Goal: Task Accomplishment & Management: Use online tool/utility

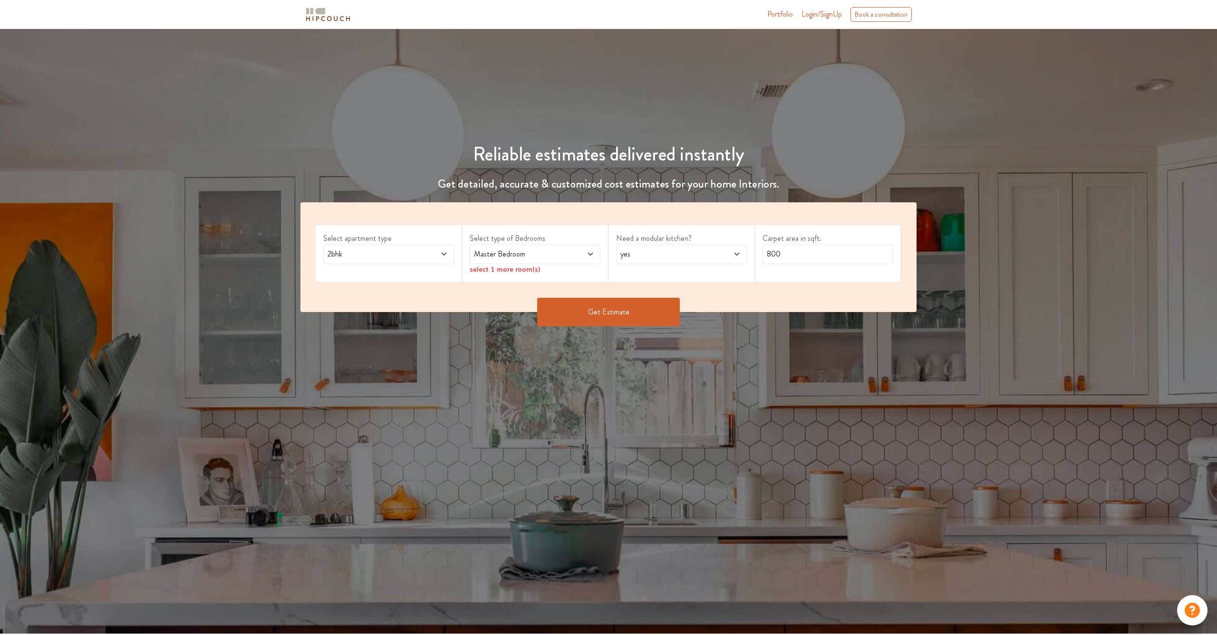
click at [370, 257] on span "2bhk" at bounding box center [372, 254] width 92 height 11
click at [361, 327] on li "4bhk" at bounding box center [388, 334] width 131 height 19
click at [491, 246] on div "Master Bedroom" at bounding box center [534, 254] width 131 height 20
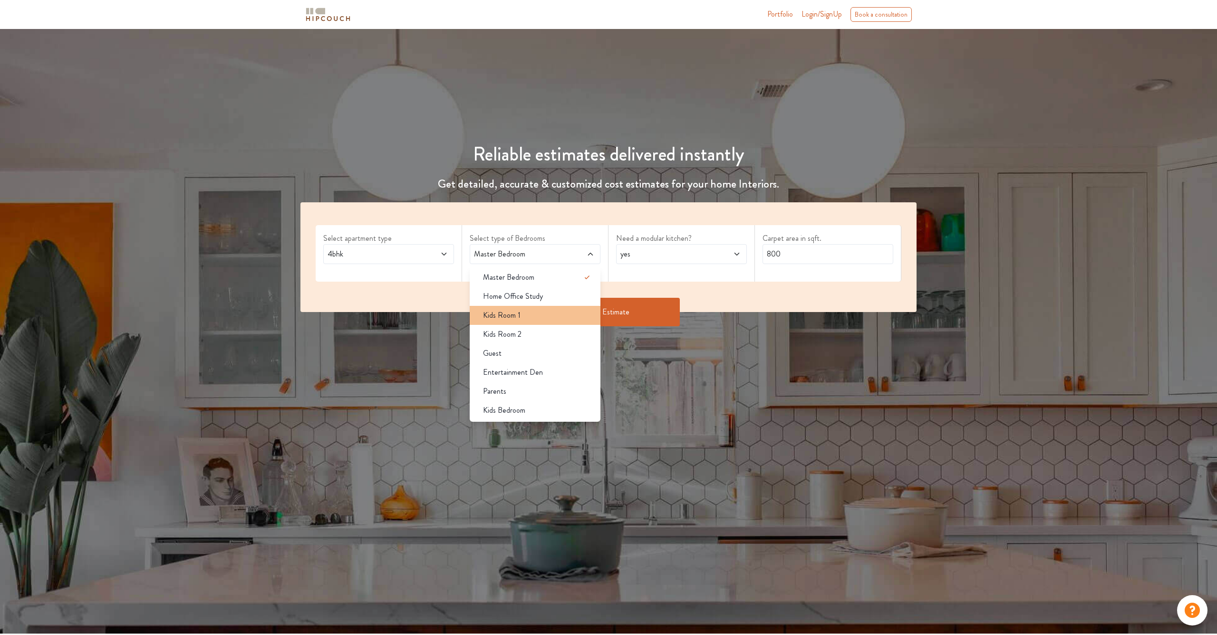
click at [546, 312] on div "Kids Room 1" at bounding box center [537, 315] width 125 height 11
click at [550, 335] on div "Kids Room 2" at bounding box center [537, 334] width 125 height 11
click at [551, 358] on div "Guest" at bounding box center [537, 353] width 125 height 11
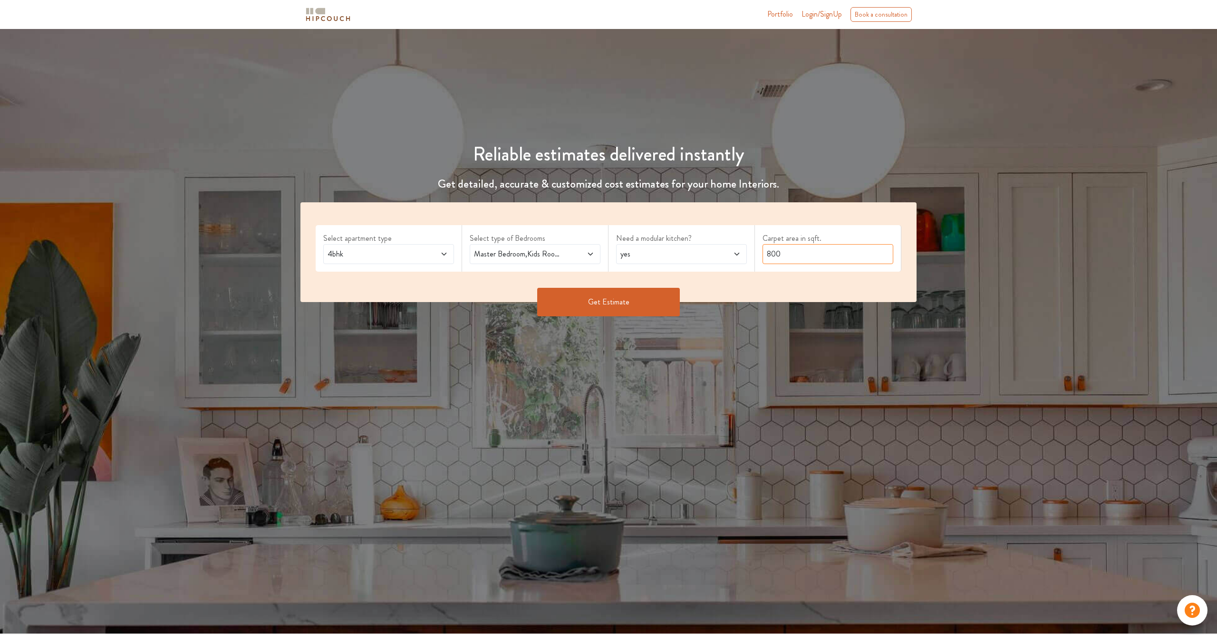
drag, startPoint x: 818, startPoint y: 249, endPoint x: 705, endPoint y: 250, distance: 113.1
click at [705, 250] on div "Select apartment type 4bhk Select type of Bedrooms Master Bedroom,Kids Room 1,K…" at bounding box center [608, 252] width 616 height 100
type input "1"
type input "2000"
click at [654, 302] on button "Get Estimate" at bounding box center [608, 302] width 143 height 29
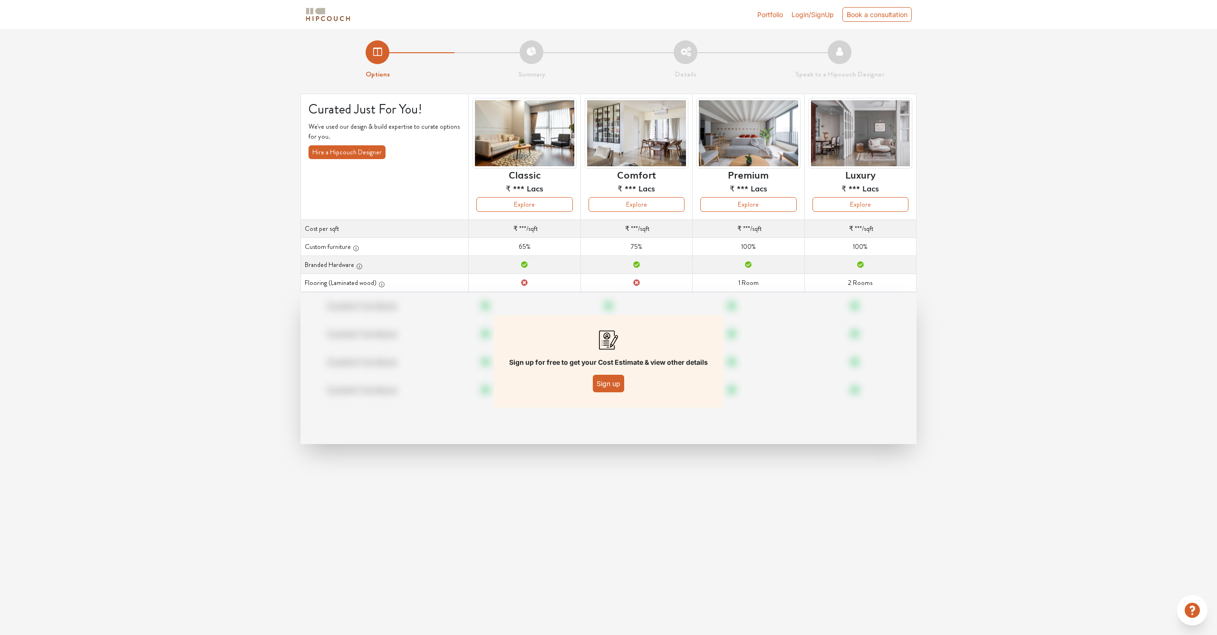
click at [607, 385] on button "Sign up" at bounding box center [608, 384] width 31 height 18
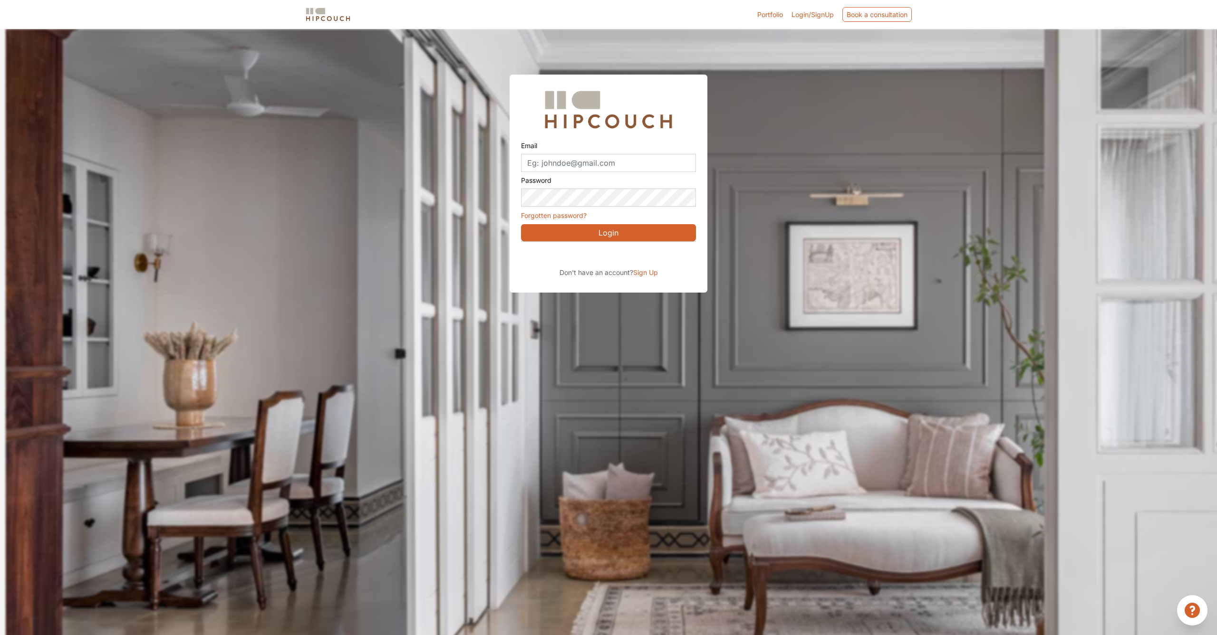
click at [599, 256] on div "Sign in with Google. Opens in new tab" at bounding box center [608, 255] width 174 height 21
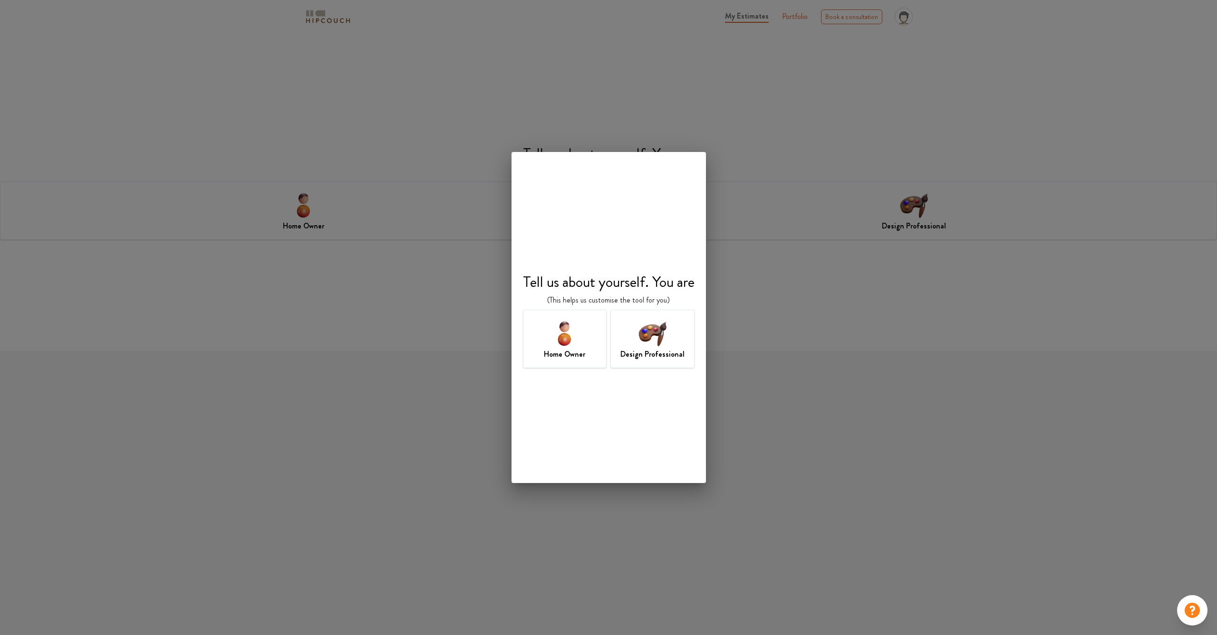
click at [642, 337] on img at bounding box center [652, 333] width 31 height 31
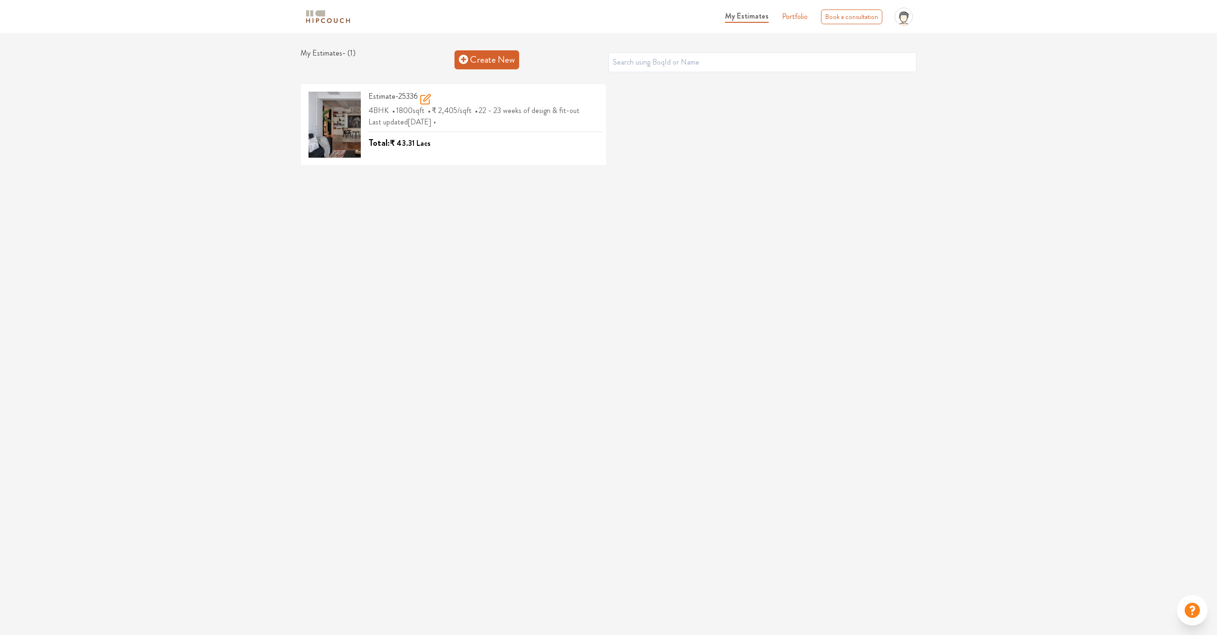
click at [503, 57] on link "Create New" at bounding box center [486, 59] width 65 height 19
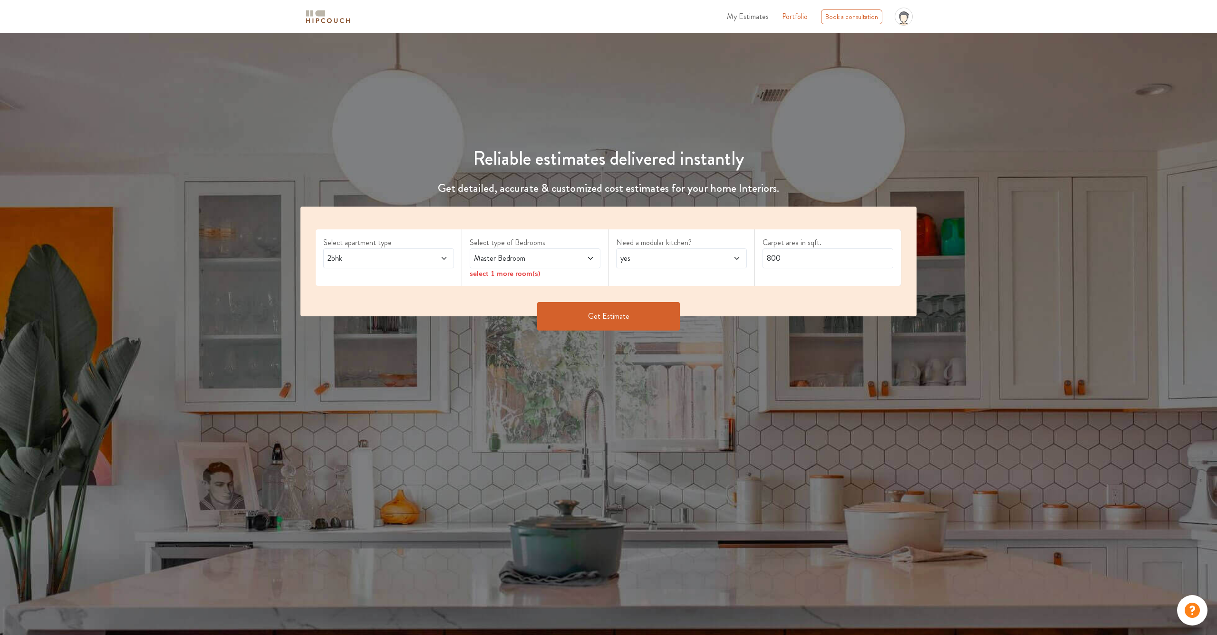
click at [359, 257] on span "2bhk" at bounding box center [372, 258] width 92 height 11
drag, startPoint x: 368, startPoint y: 333, endPoint x: 379, endPoint y: 334, distance: 11.4
click at [368, 333] on div "4bhk" at bounding box center [391, 338] width 125 height 11
click at [523, 253] on span "Master Bedroom" at bounding box center [518, 258] width 92 height 11
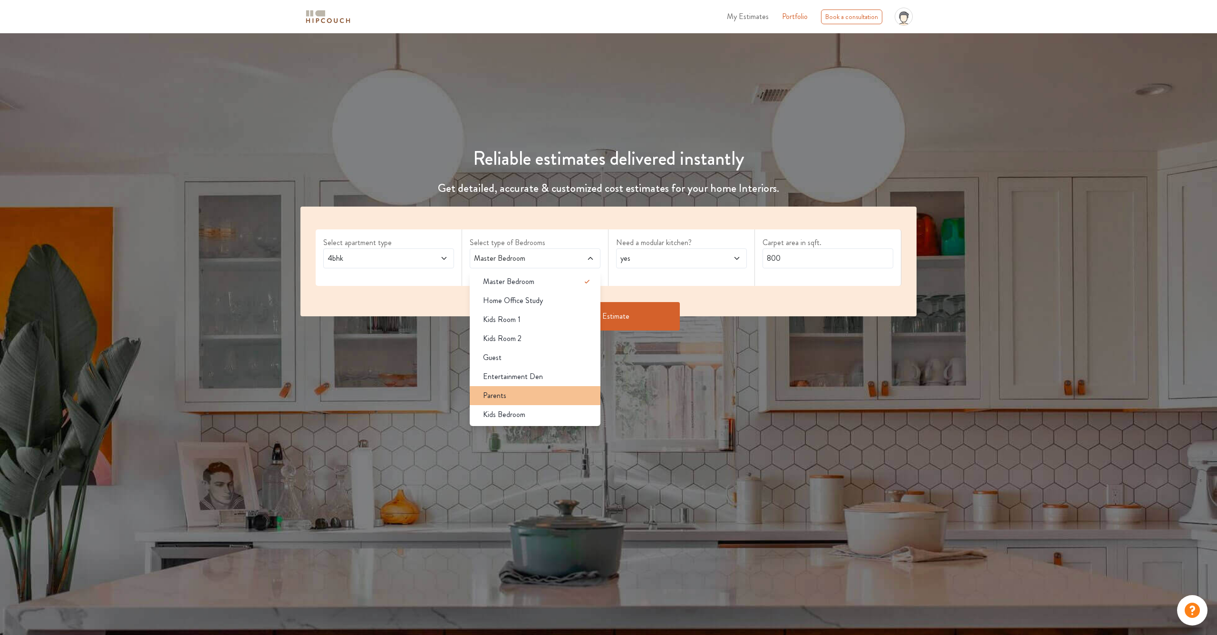
click at [520, 402] on li "Parents" at bounding box center [534, 395] width 131 height 19
click at [532, 316] on div "Kids Room 1" at bounding box center [537, 319] width 125 height 11
click at [527, 334] on div "Kids Room 2" at bounding box center [537, 338] width 125 height 11
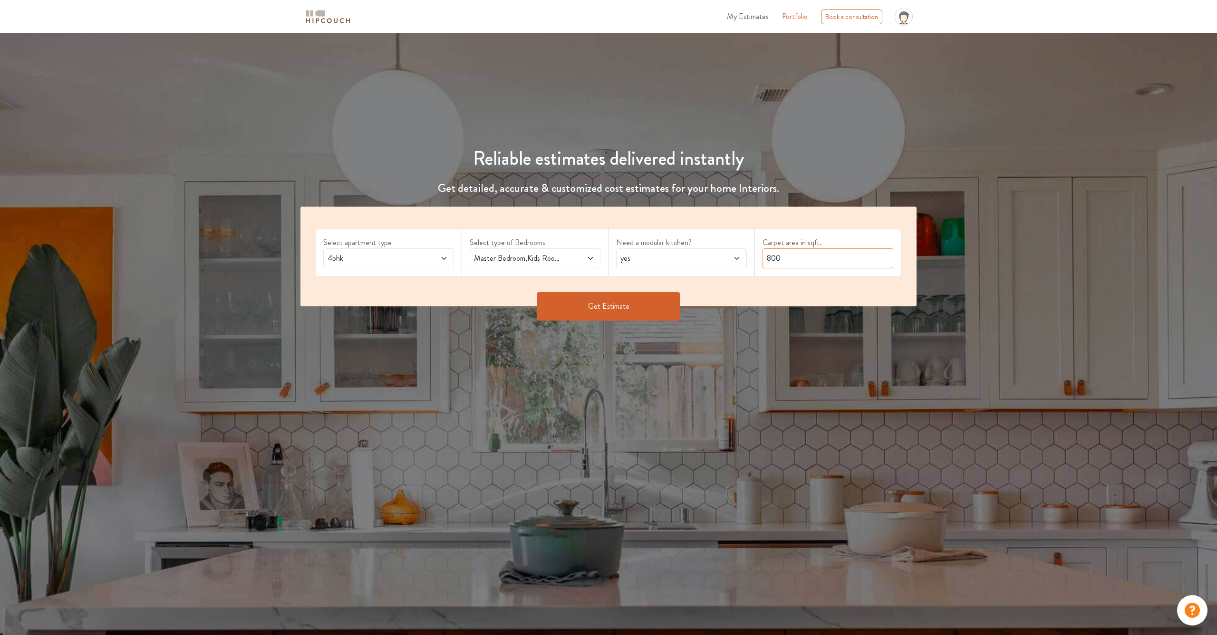
drag, startPoint x: 785, startPoint y: 250, endPoint x: 792, endPoint y: 259, distance: 11.1
click at [792, 259] on input "800" at bounding box center [827, 259] width 131 height 20
type input "2000"
click at [597, 308] on button "Get Estimate" at bounding box center [608, 306] width 143 height 29
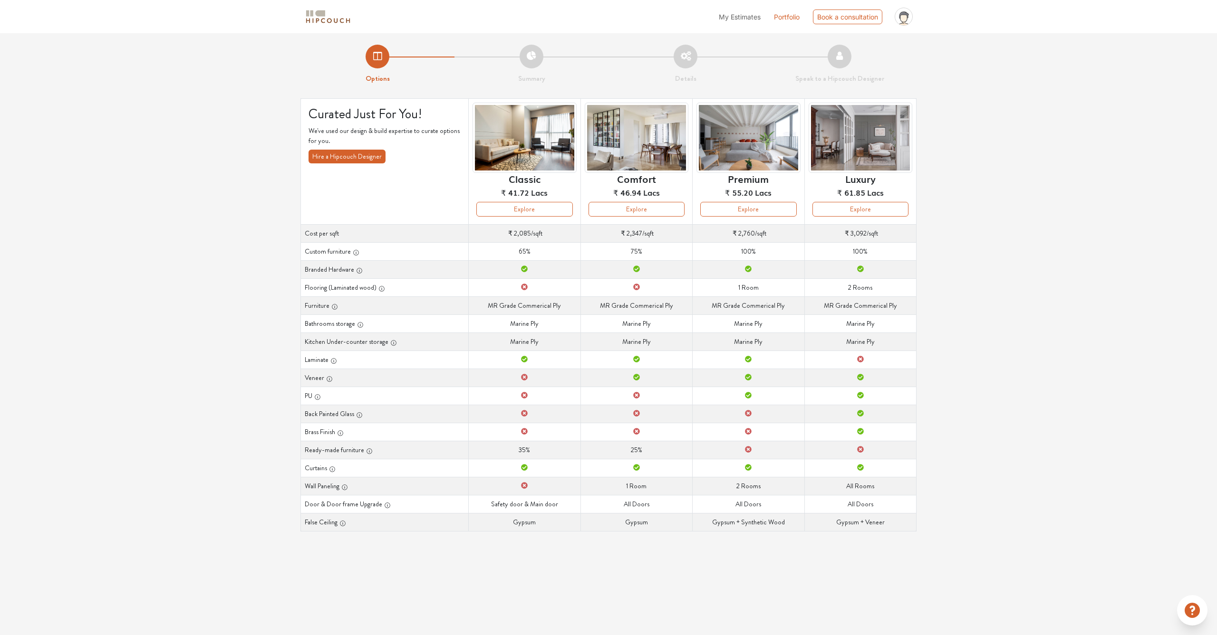
click at [519, 209] on button "Explore" at bounding box center [524, 209] width 96 height 15
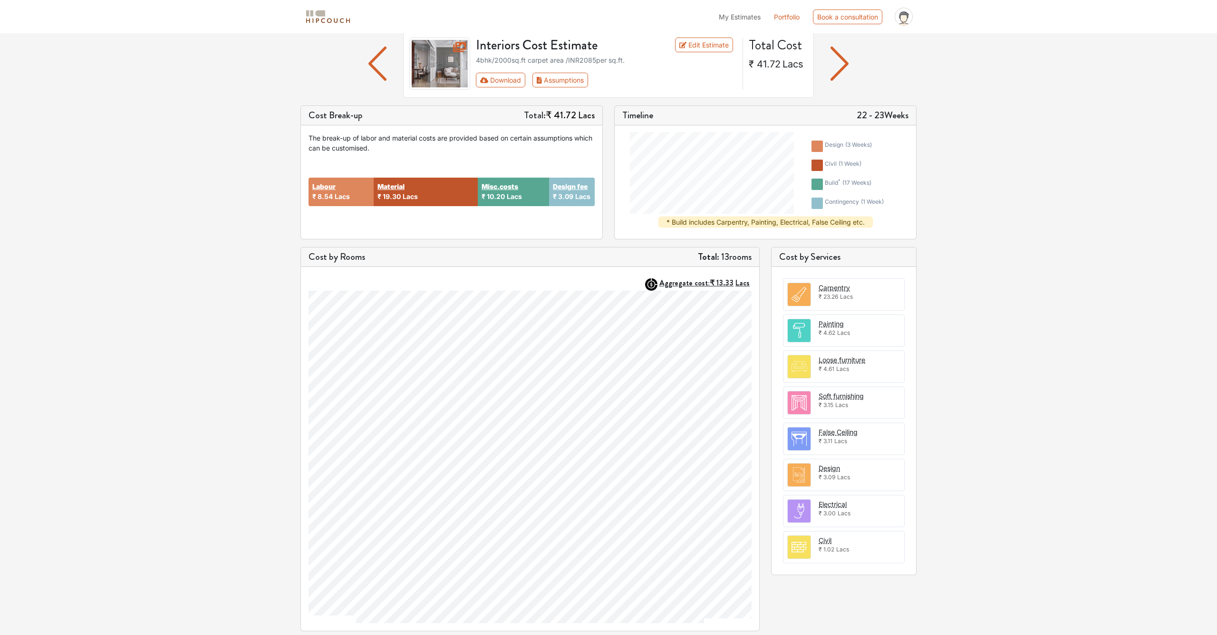
scroll to position [68, 0]
click at [365, 61] on div at bounding box center [377, 64] width 51 height 68
click at [372, 63] on img "button" at bounding box center [377, 64] width 19 height 34
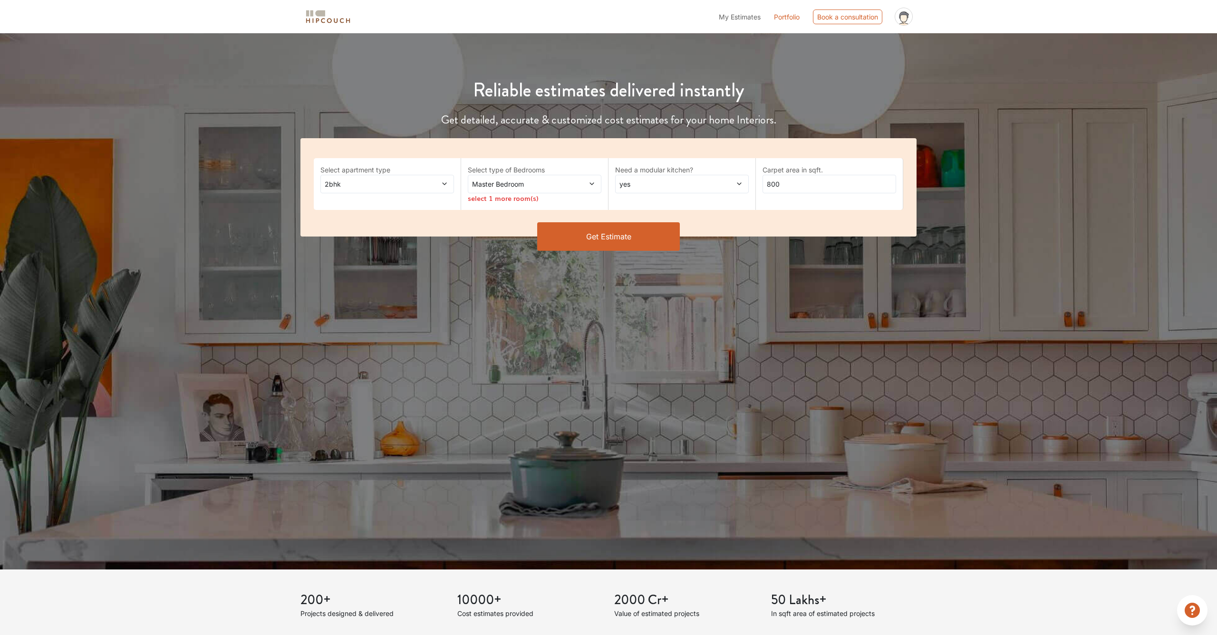
scroll to position [69, 0]
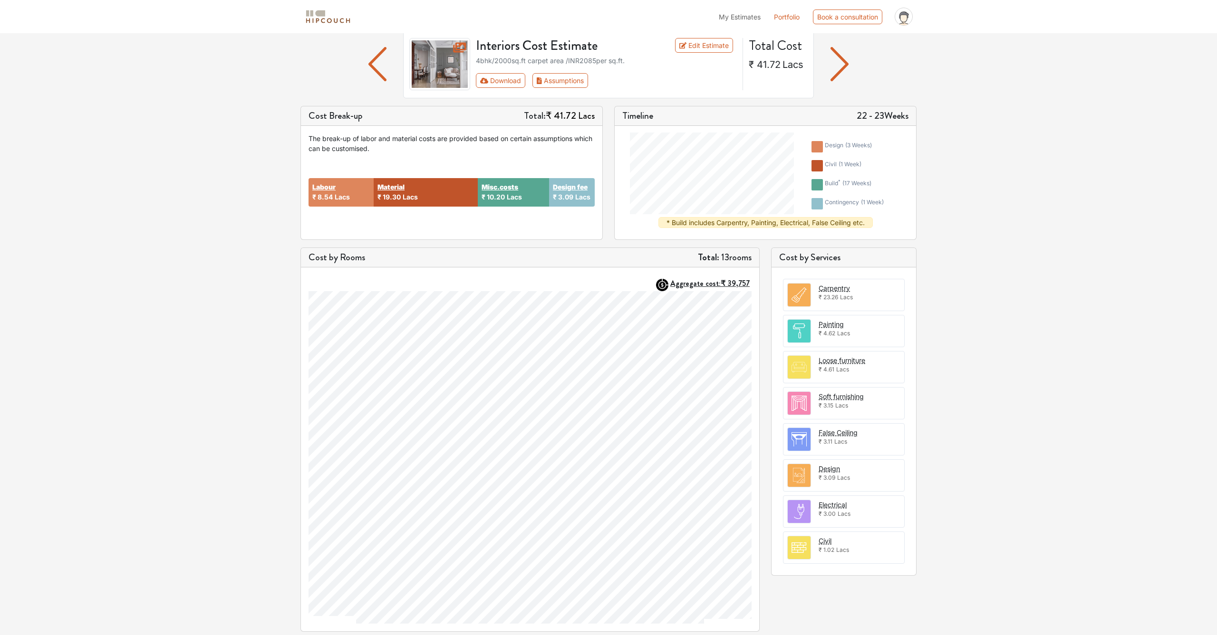
scroll to position [69, 0]
click at [843, 65] on img "button" at bounding box center [839, 64] width 19 height 34
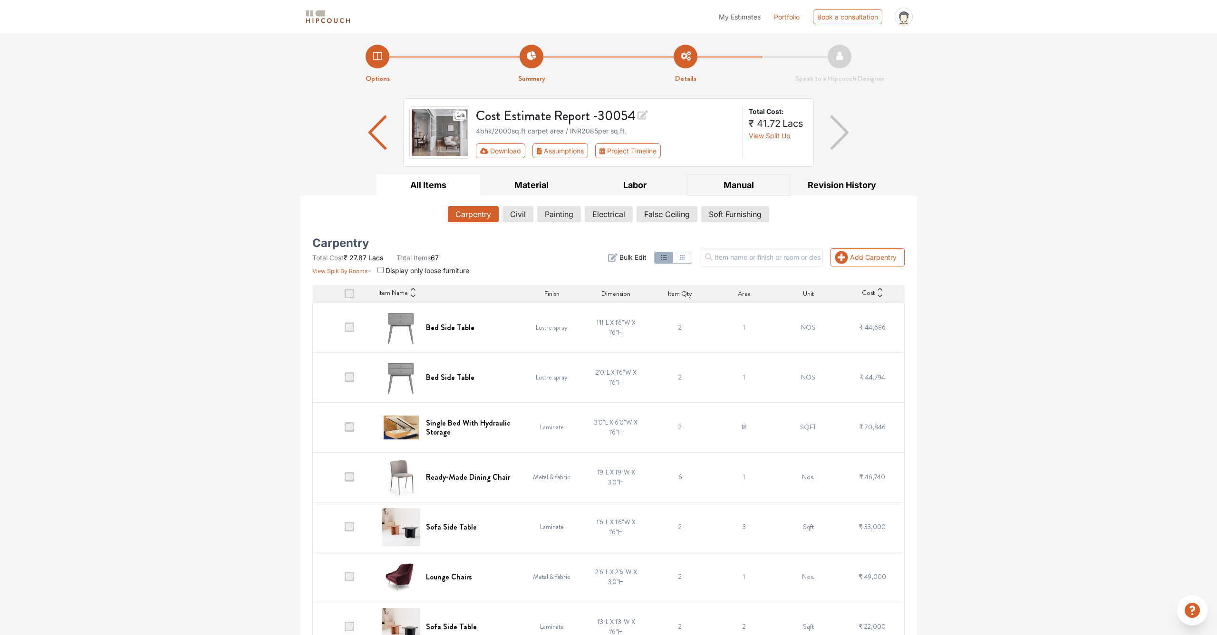
click at [728, 183] on button "Manual" at bounding box center [739, 184] width 104 height 21
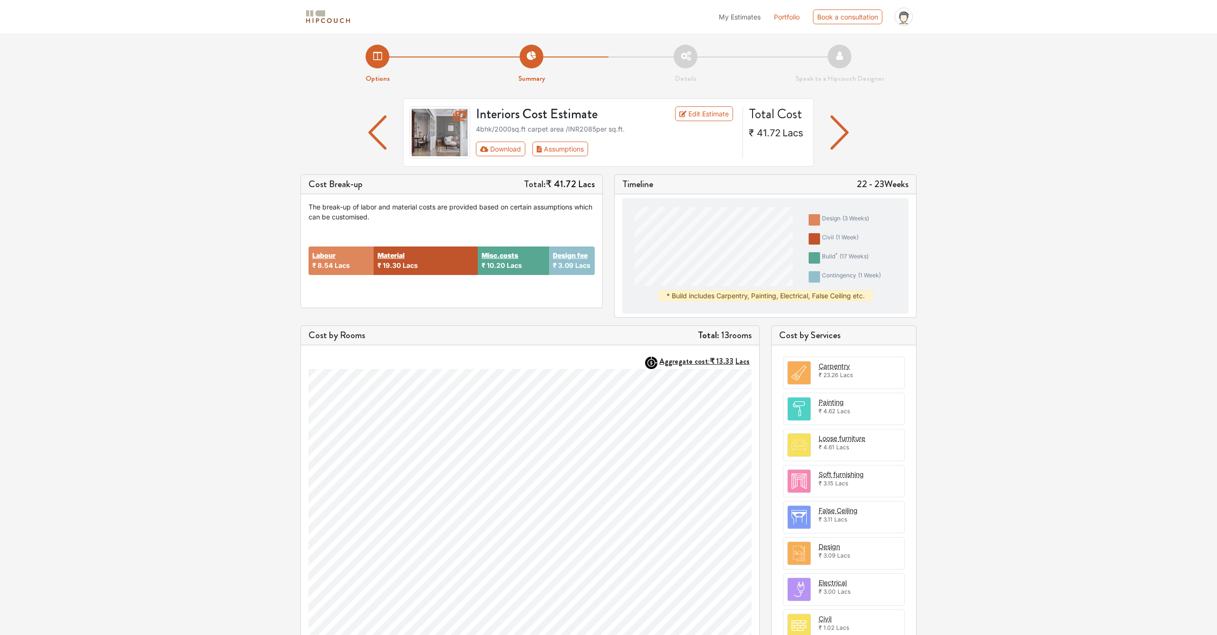
scroll to position [69, 0]
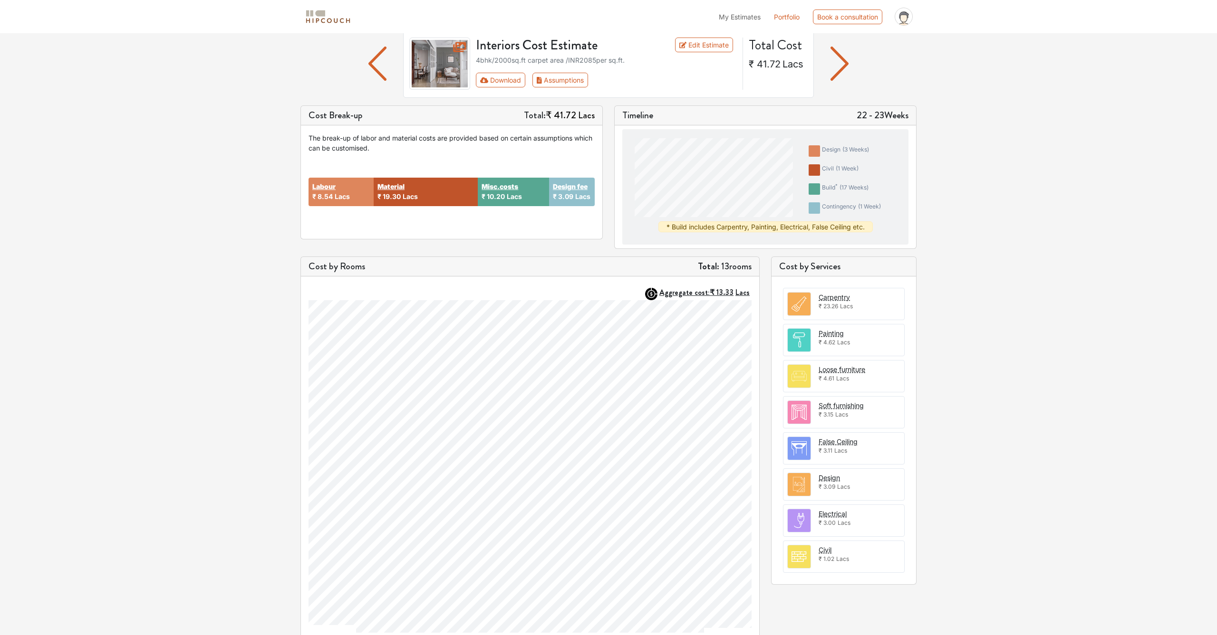
click at [372, 59] on img "button" at bounding box center [377, 64] width 19 height 34
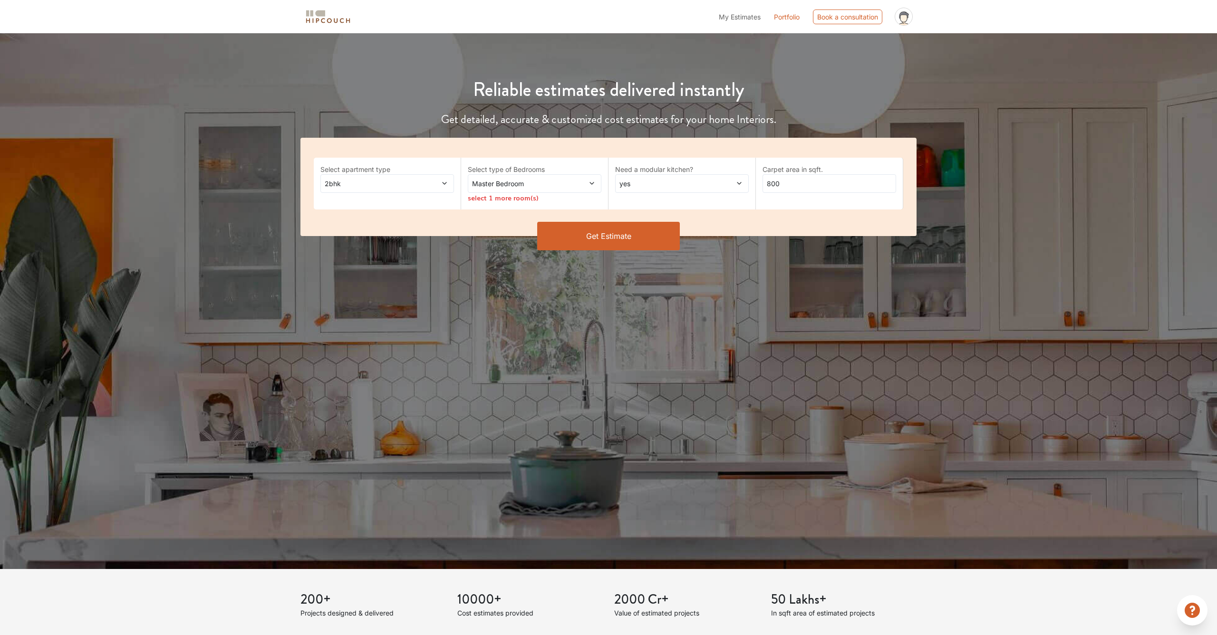
click at [405, 179] on span "2bhk" at bounding box center [370, 184] width 94 height 10
click at [370, 255] on div "4bhk" at bounding box center [390, 258] width 128 height 10
click at [488, 186] on span "Master Bedroom" at bounding box center [517, 184] width 94 height 10
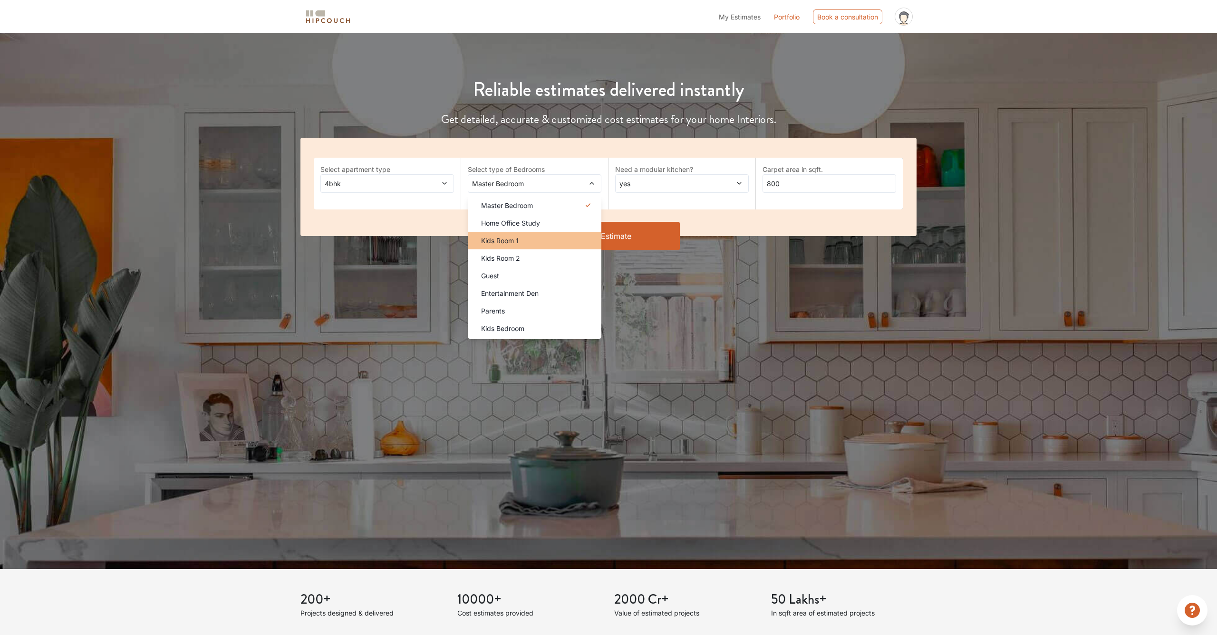
click at [532, 248] on li "Kids Room 1" at bounding box center [535, 241] width 134 height 18
drag, startPoint x: 517, startPoint y: 258, endPoint x: 515, endPoint y: 279, distance: 21.1
click at [517, 258] on span "Kids Room 2" at bounding box center [500, 258] width 39 height 10
click at [511, 310] on div "Parents" at bounding box center [537, 311] width 128 height 10
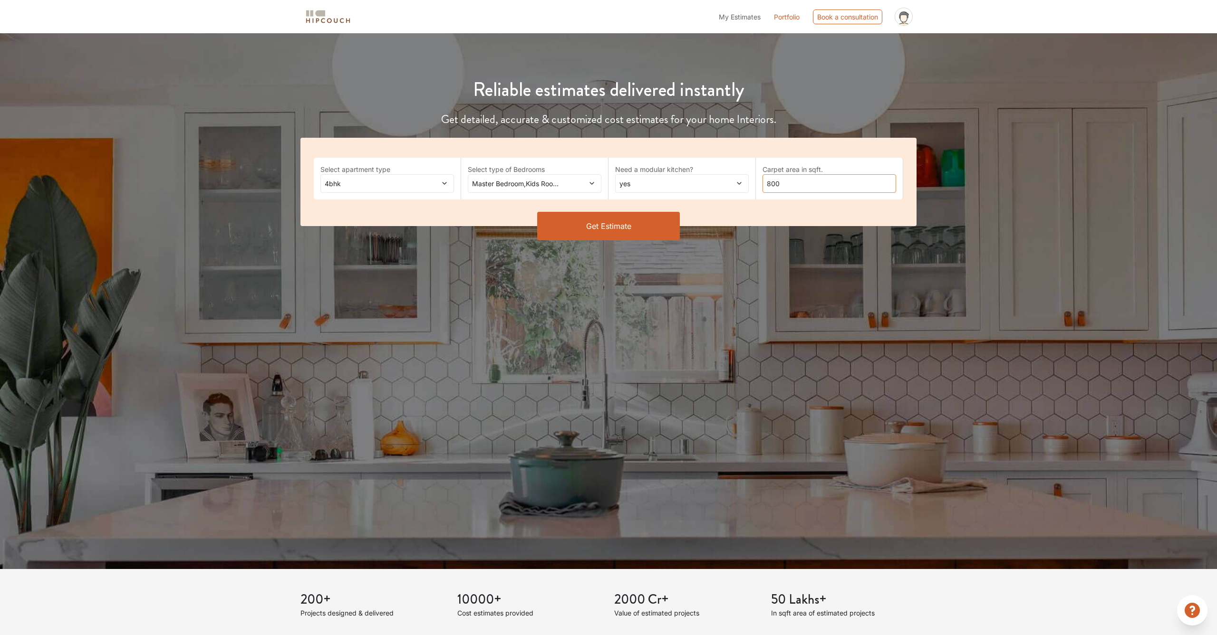
drag, startPoint x: 806, startPoint y: 182, endPoint x: 656, endPoint y: 183, distance: 150.2
click at [655, 182] on div "Select apartment type 4bhk Select type of Bedrooms Master Bedroom,Kids Room 1,K…" at bounding box center [608, 182] width 616 height 88
type input "2000"
click at [639, 223] on button "Get Estimate" at bounding box center [608, 226] width 143 height 29
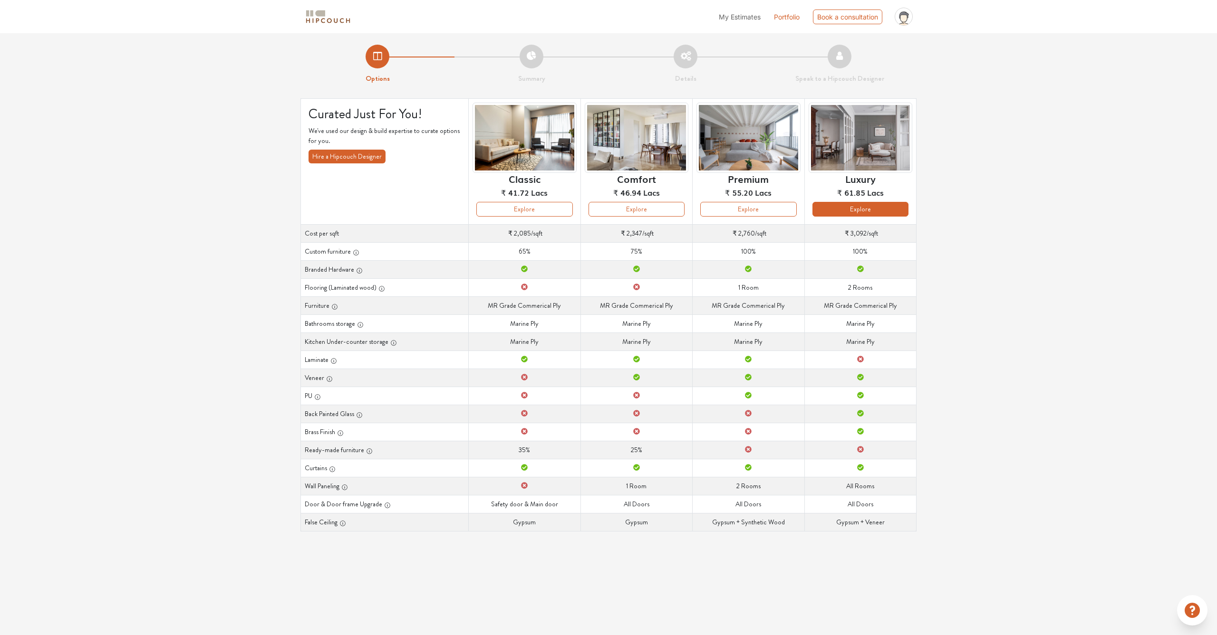
click at [833, 210] on button "Explore" at bounding box center [860, 209] width 96 height 15
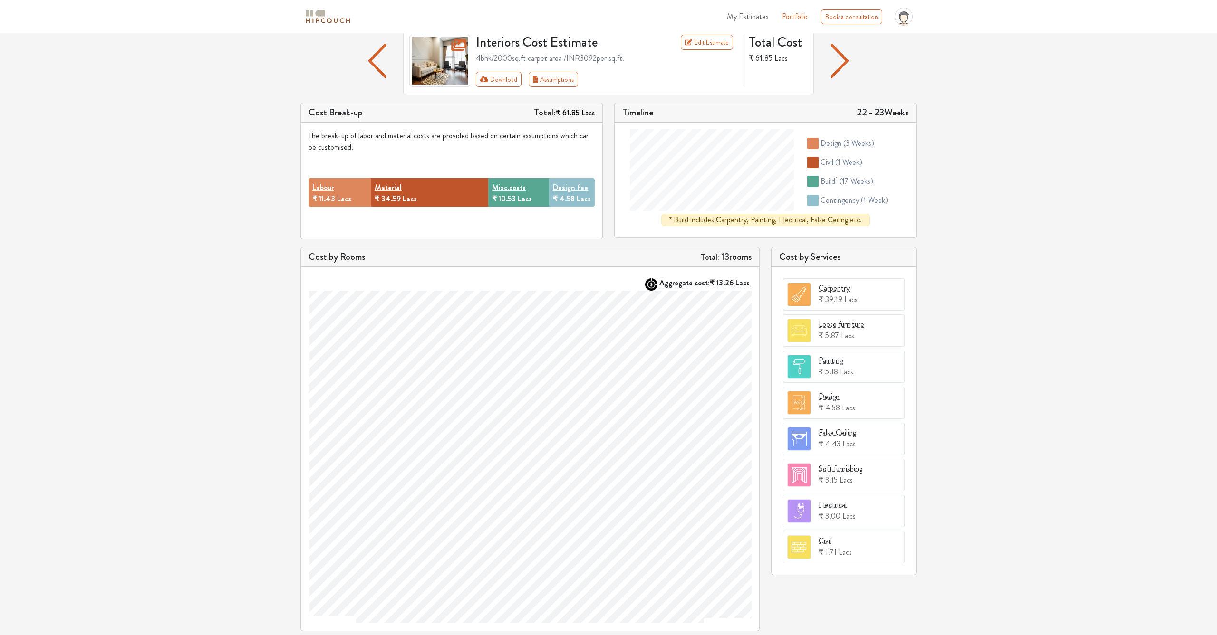
scroll to position [72, 0]
click at [833, 296] on span at bounding box center [834, 295] width 8 height 5
